Goal: Transaction & Acquisition: Purchase product/service

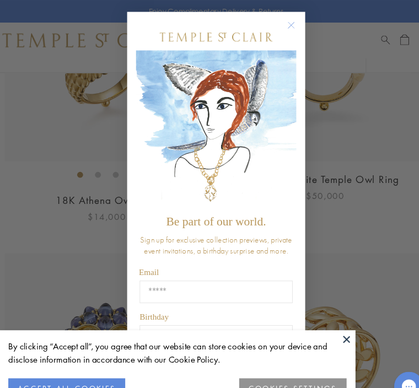
scroll to position [237, 0]
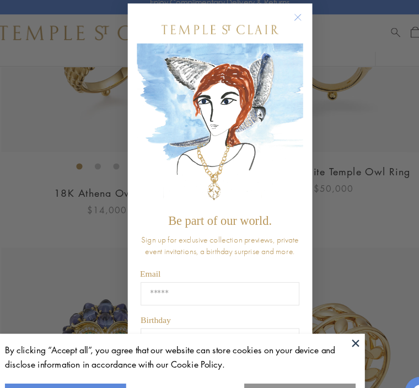
click at [89, 353] on button "ACCEPT ALL COOKIES" at bounding box center [71, 362] width 109 height 20
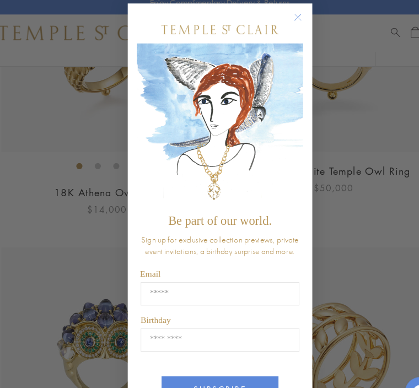
click at [278, 26] on button "Close dialog" at bounding box center [285, 29] width 14 height 14
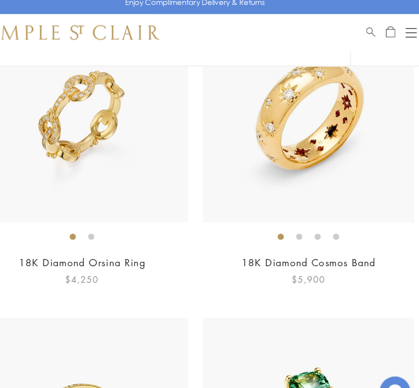
scroll to position [1000, 0]
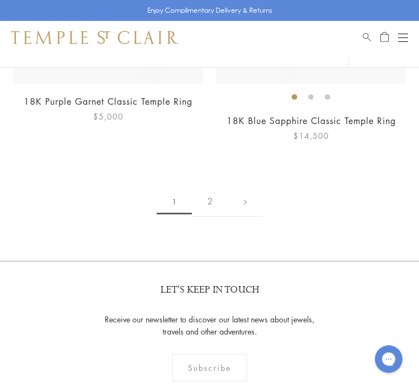
scroll to position [6573, 0]
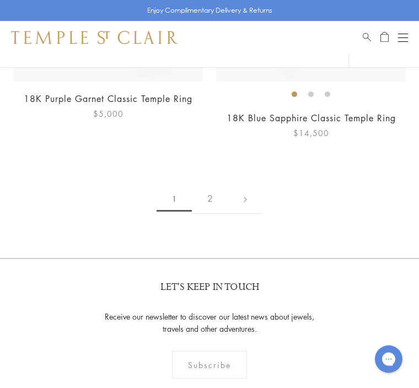
click at [214, 192] on link "2" at bounding box center [210, 199] width 36 height 30
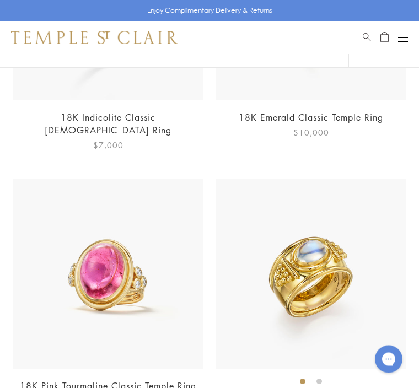
scroll to position [537, 0]
click at [377, 295] on img at bounding box center [311, 274] width 190 height 190
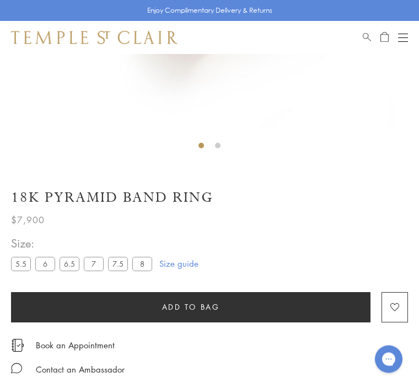
scroll to position [318, 0]
click at [221, 146] on li at bounding box center [218, 146] width 6 height 6
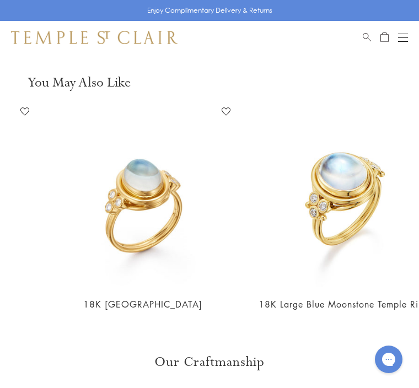
scroll to position [0, 272]
